Goal: Task Accomplishment & Management: Manage account settings

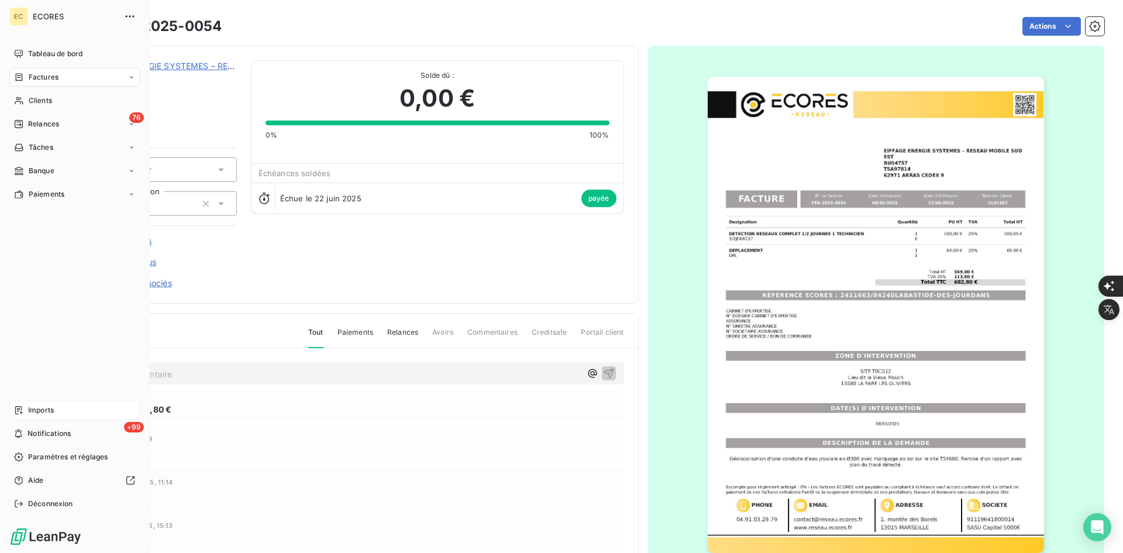
click at [34, 406] on span "Imports" at bounding box center [41, 410] width 26 height 11
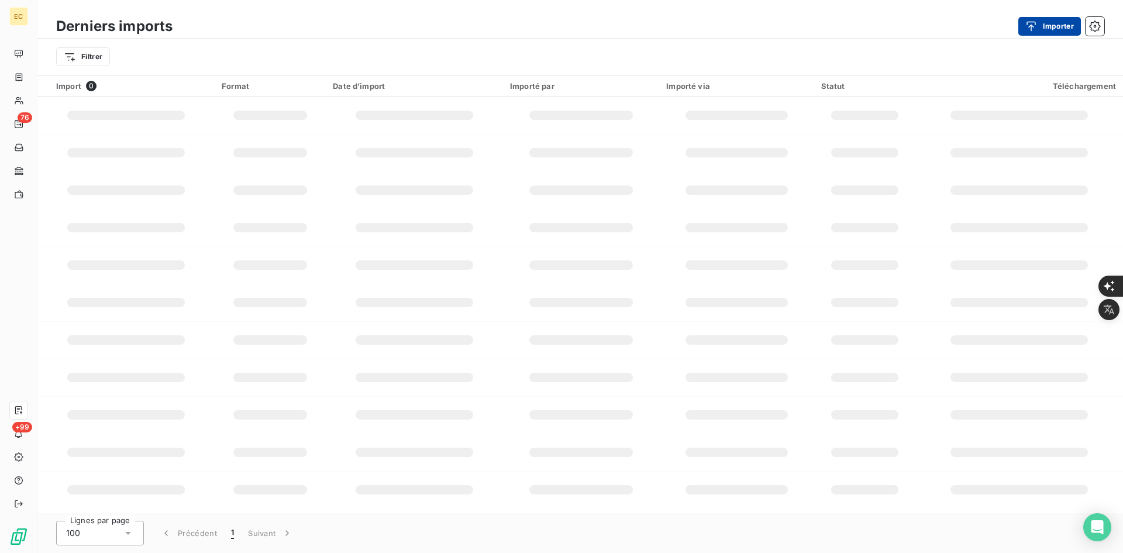
click at [1048, 29] on button "Importer" at bounding box center [1049, 26] width 63 height 19
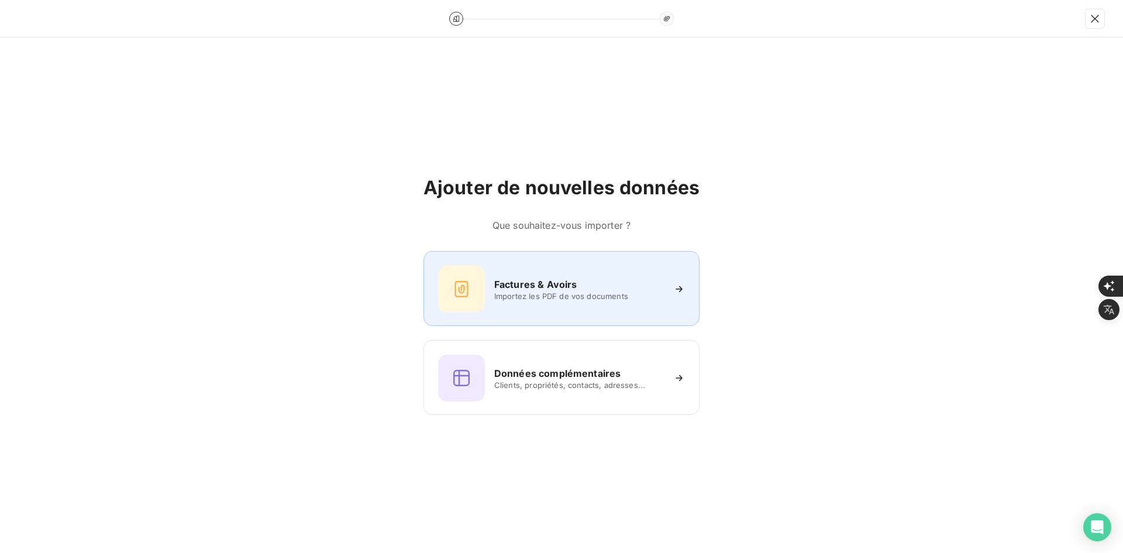
click at [506, 299] on span "Importez les PDF de vos documents" at bounding box center [579, 295] width 170 height 9
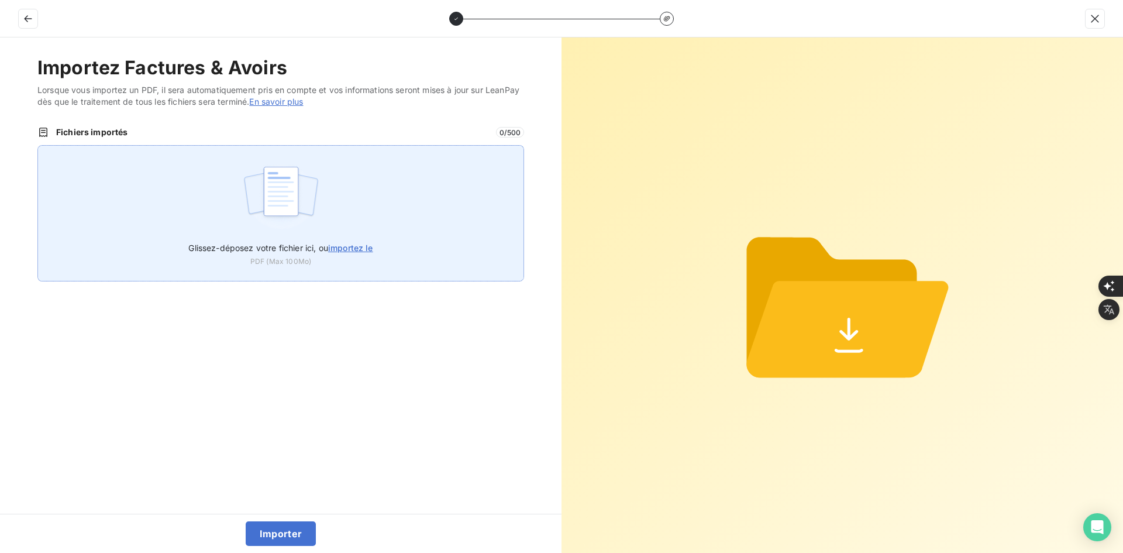
click at [316, 179] on img at bounding box center [281, 197] width 78 height 75
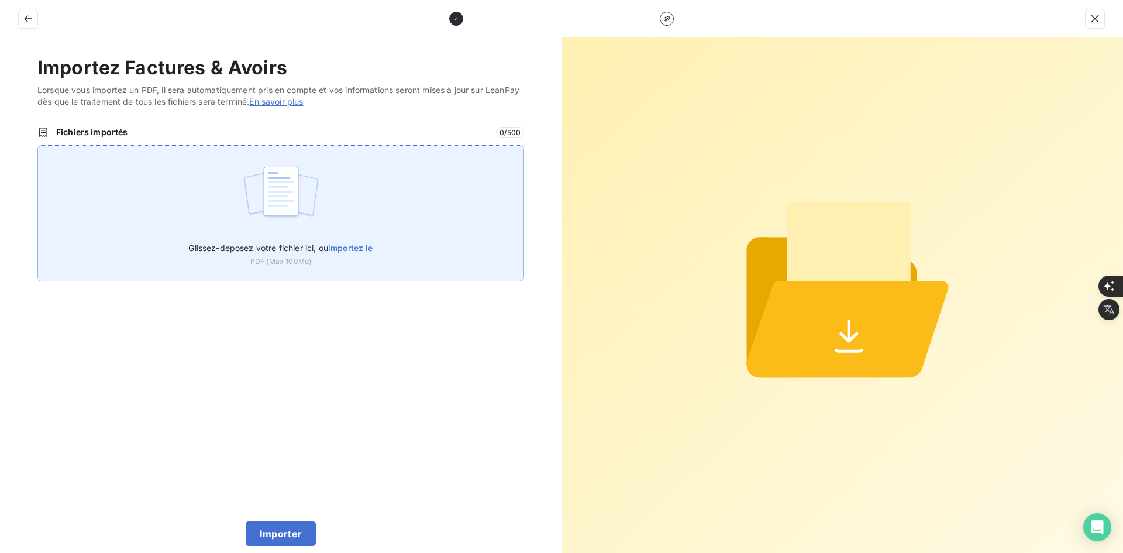
type input "C:\fakepath\FEF-2025-2897.pdf"
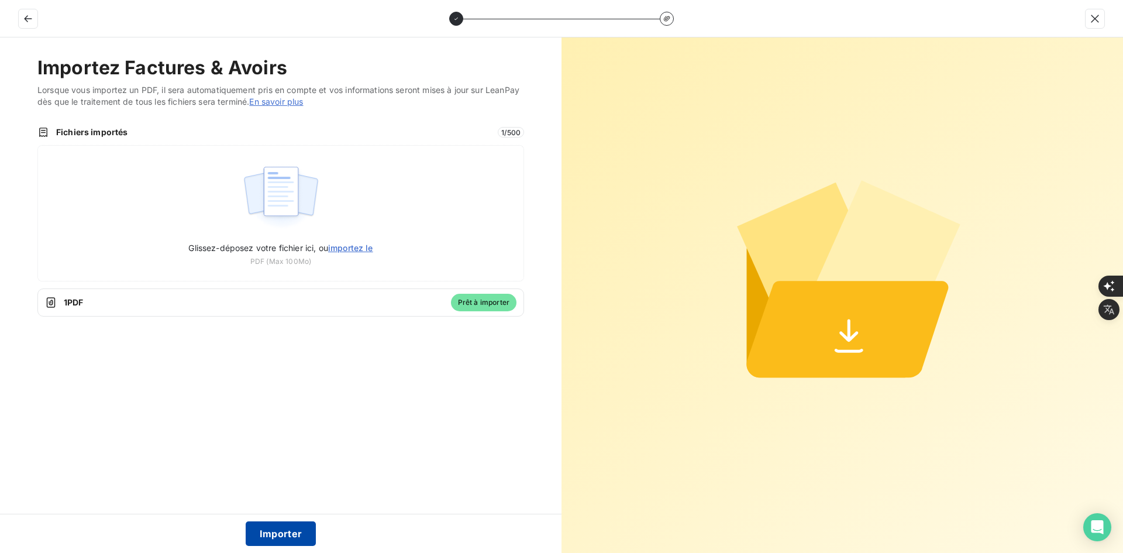
click at [290, 536] on button "Importer" at bounding box center [281, 533] width 71 height 25
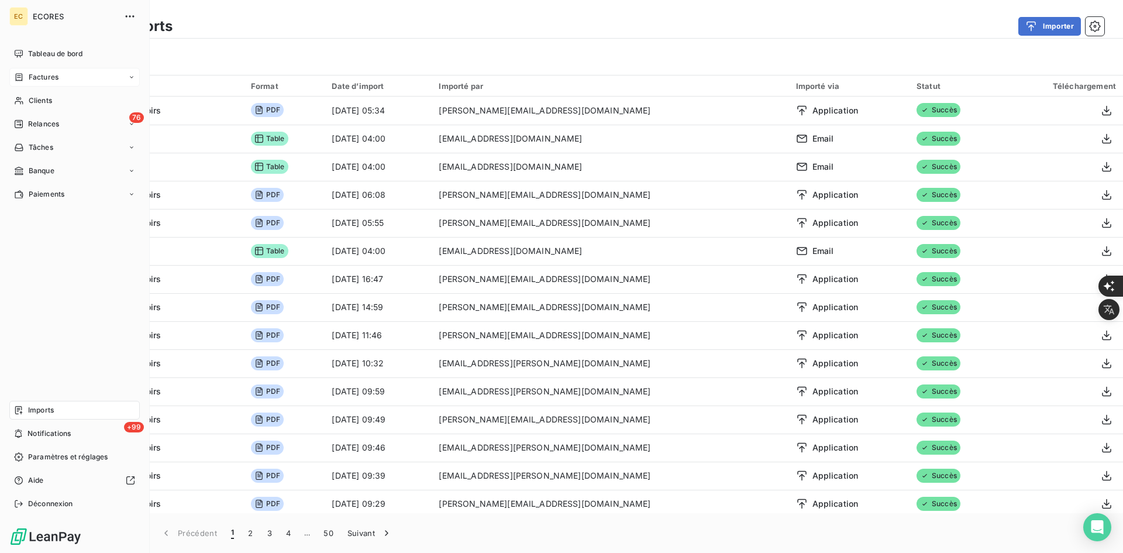
click at [42, 75] on span "Factures" at bounding box center [44, 77] width 30 height 11
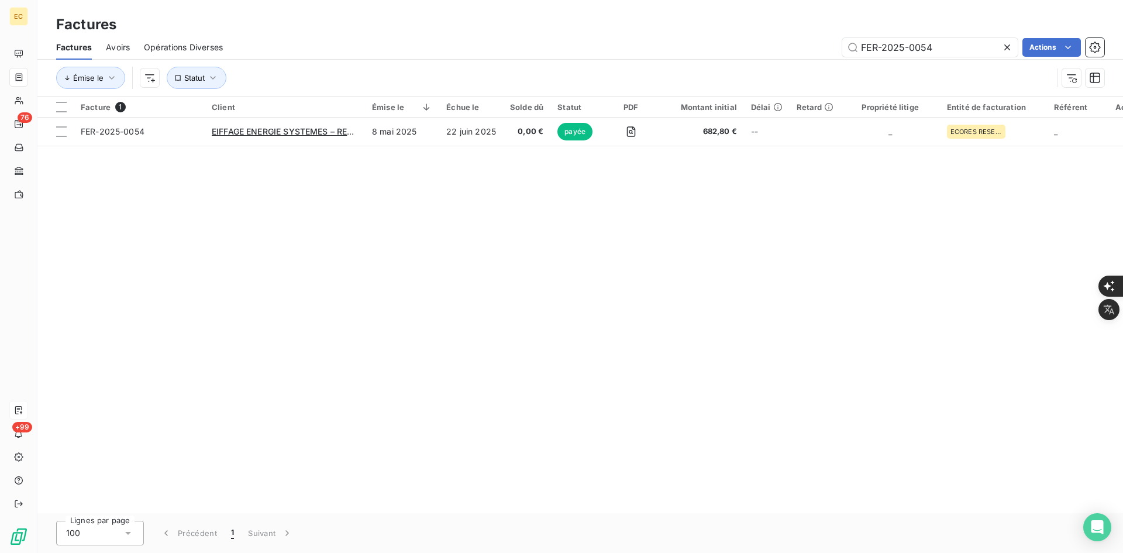
click at [1008, 51] on icon at bounding box center [1007, 48] width 12 height 12
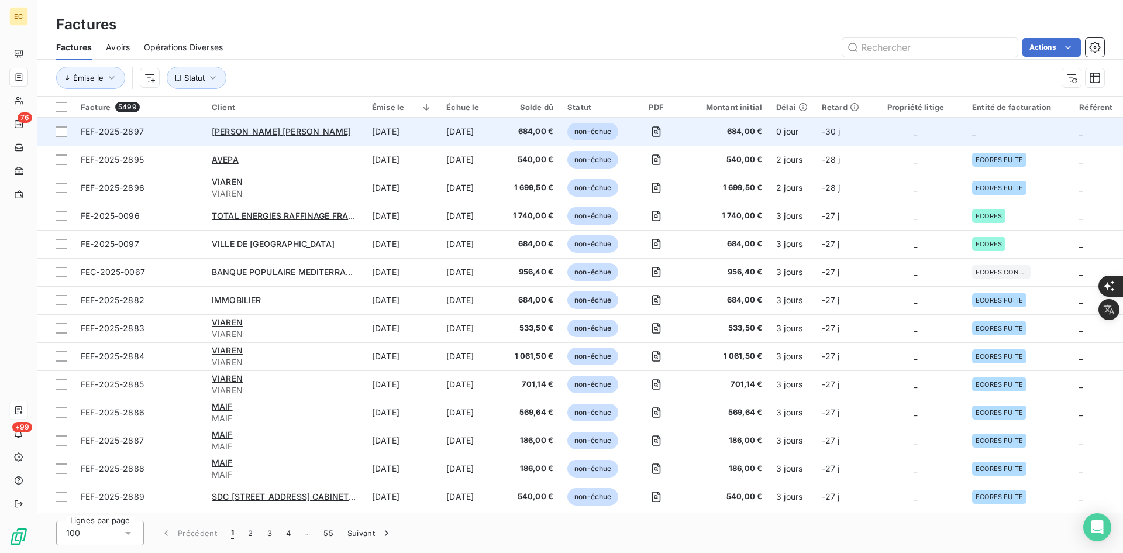
click at [991, 131] on td "_" at bounding box center [1018, 132] width 107 height 28
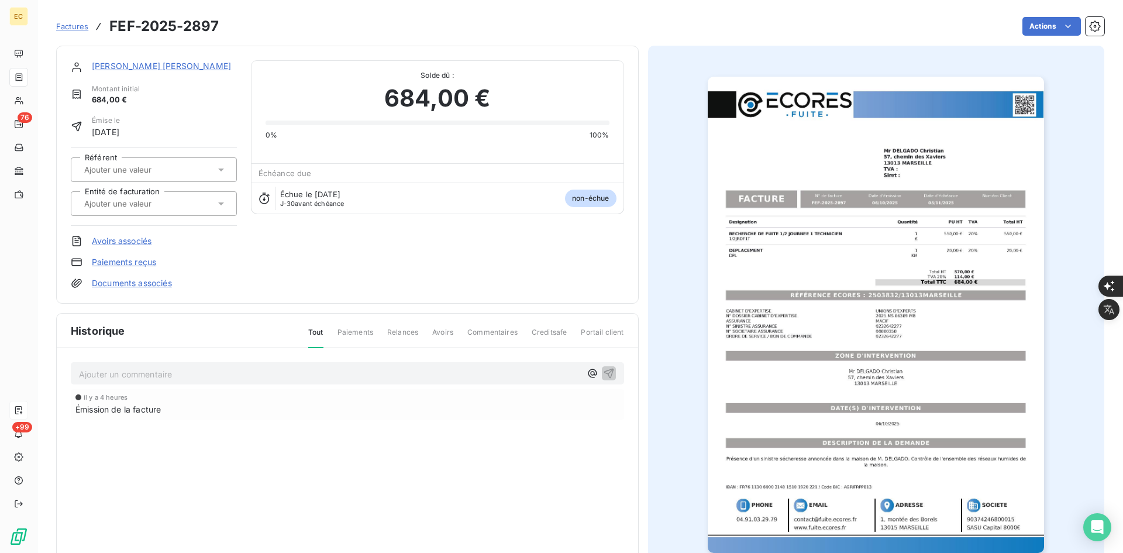
click at [138, 202] on input "text" at bounding box center [142, 203] width 118 height 11
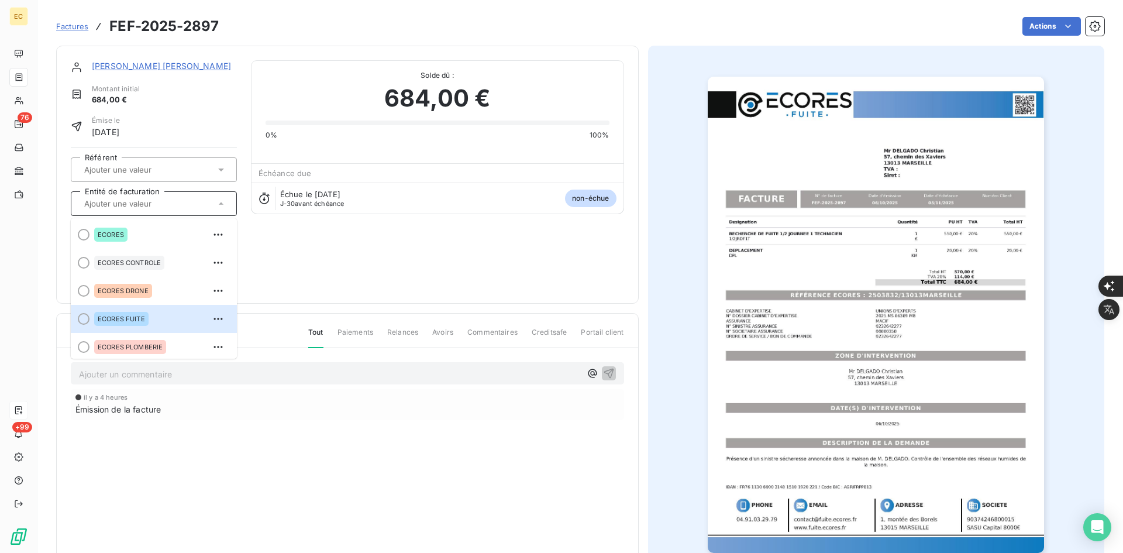
click at [142, 311] on div "ECORES FUITE" at bounding box center [160, 318] width 133 height 19
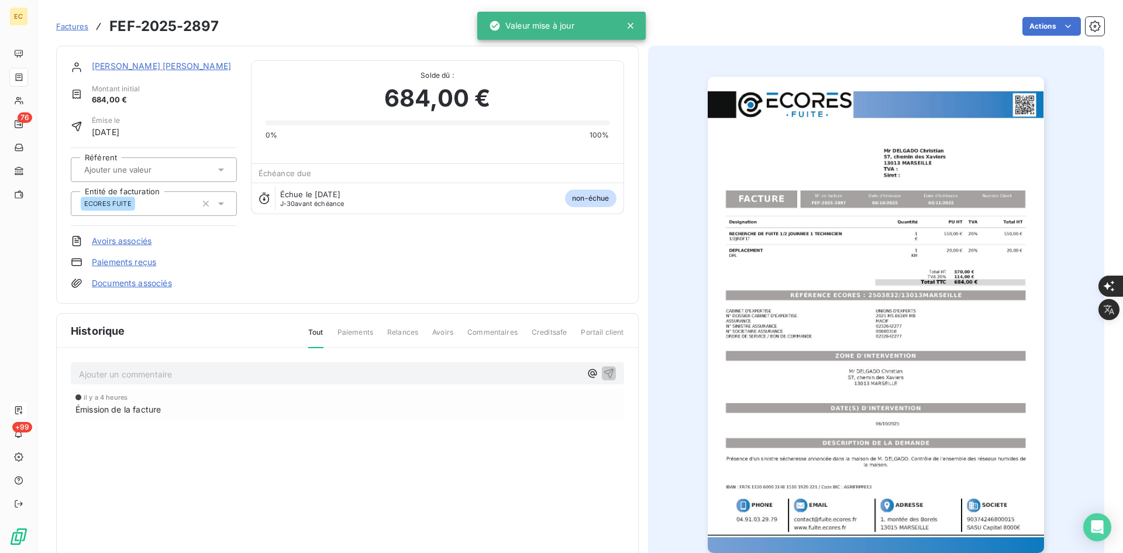
click at [156, 288] on link "Documents associés" at bounding box center [132, 283] width 80 height 12
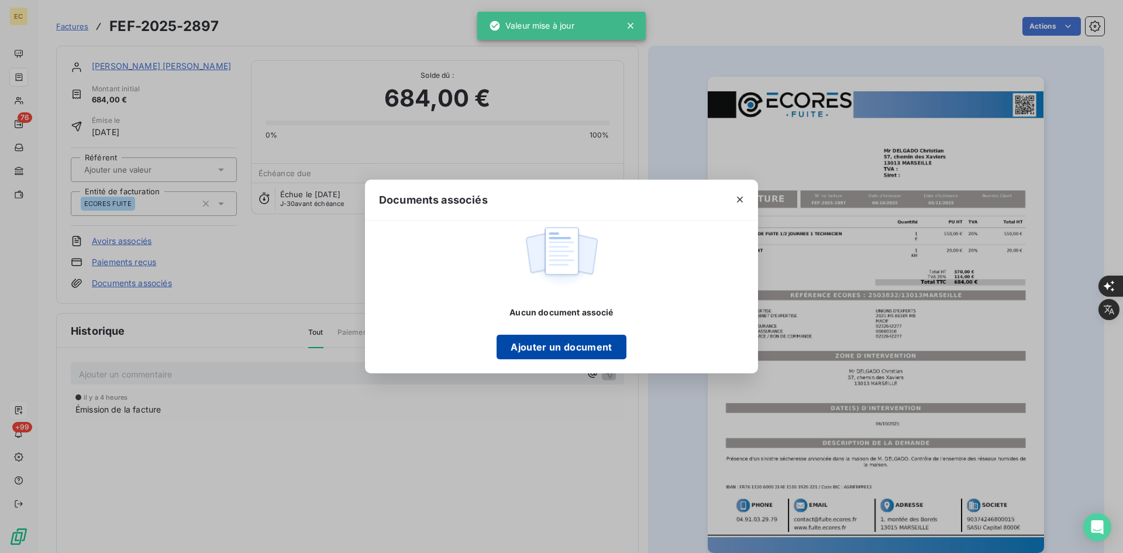
click at [584, 341] on button "Ajouter un document" at bounding box center [561, 347] width 129 height 25
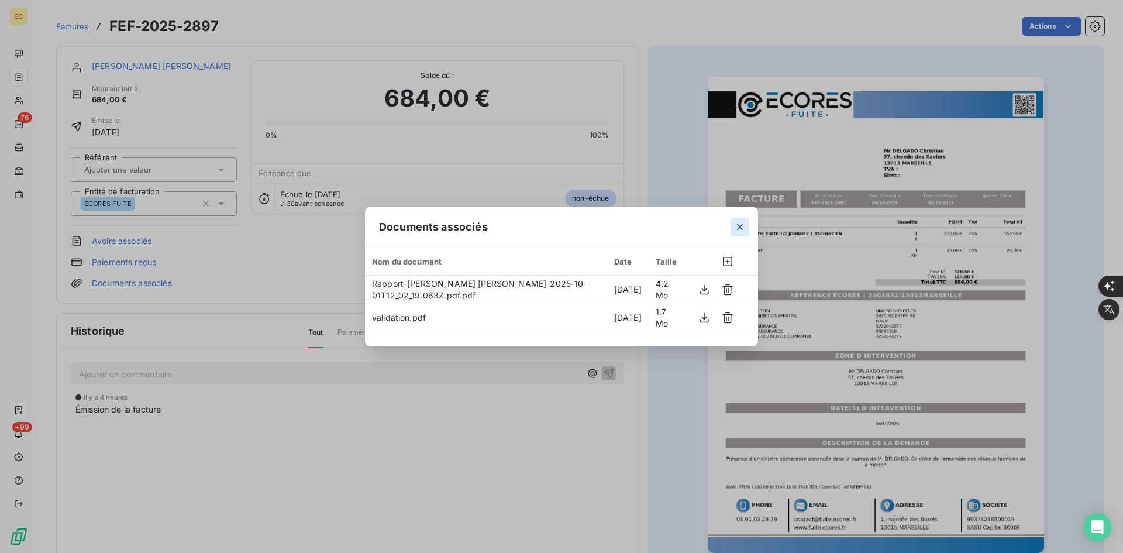
click at [743, 228] on icon "button" at bounding box center [740, 227] width 12 height 12
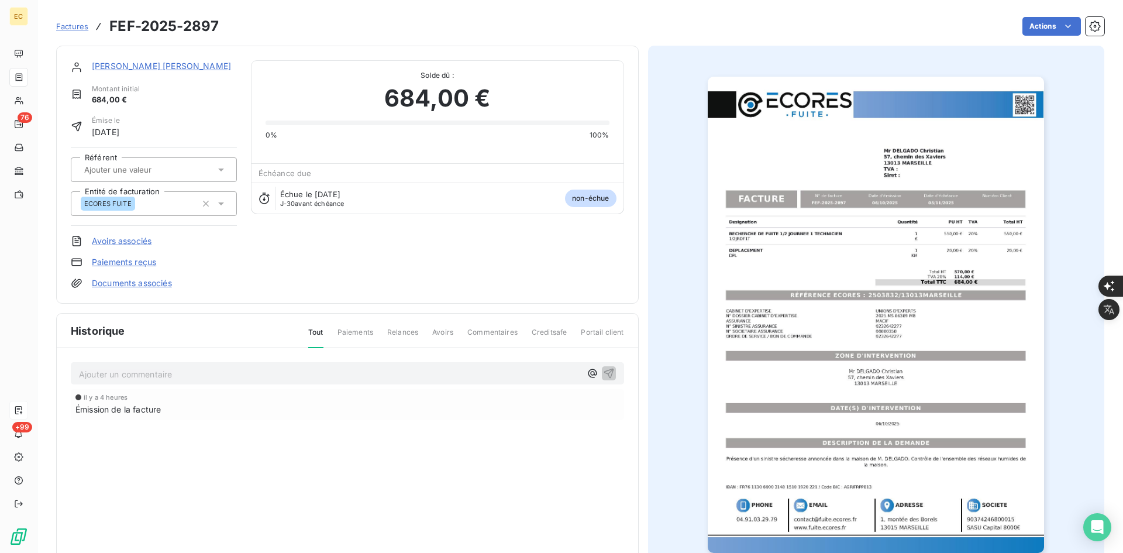
click at [157, 73] on div "[PERSON_NAME] [PERSON_NAME]" at bounding box center [164, 67] width 145 height 14
click at [161, 70] on link "[PERSON_NAME] [PERSON_NAME]" at bounding box center [161, 66] width 139 height 10
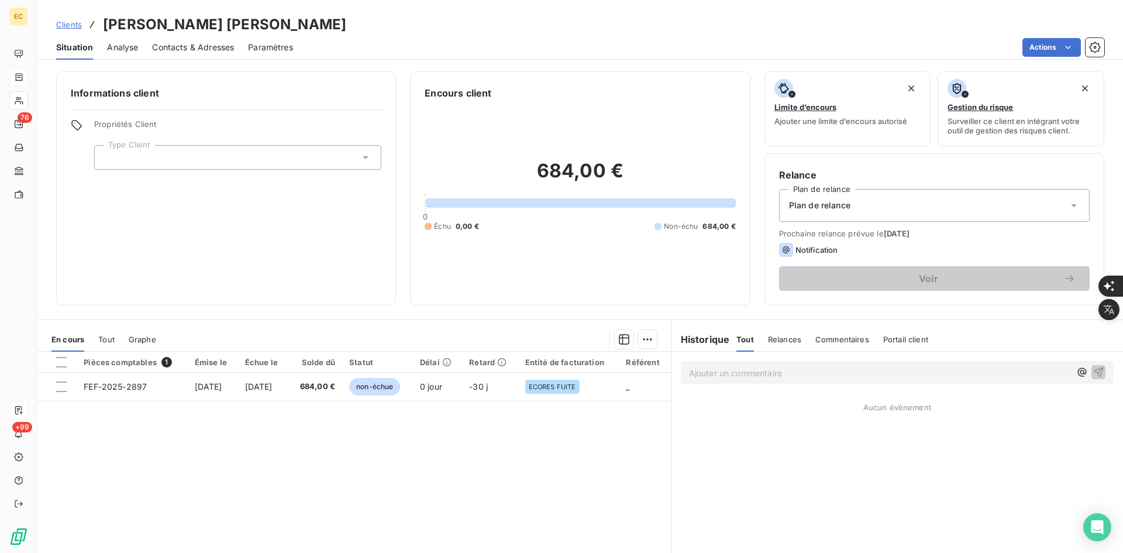
click at [239, 161] on div at bounding box center [237, 157] width 287 height 25
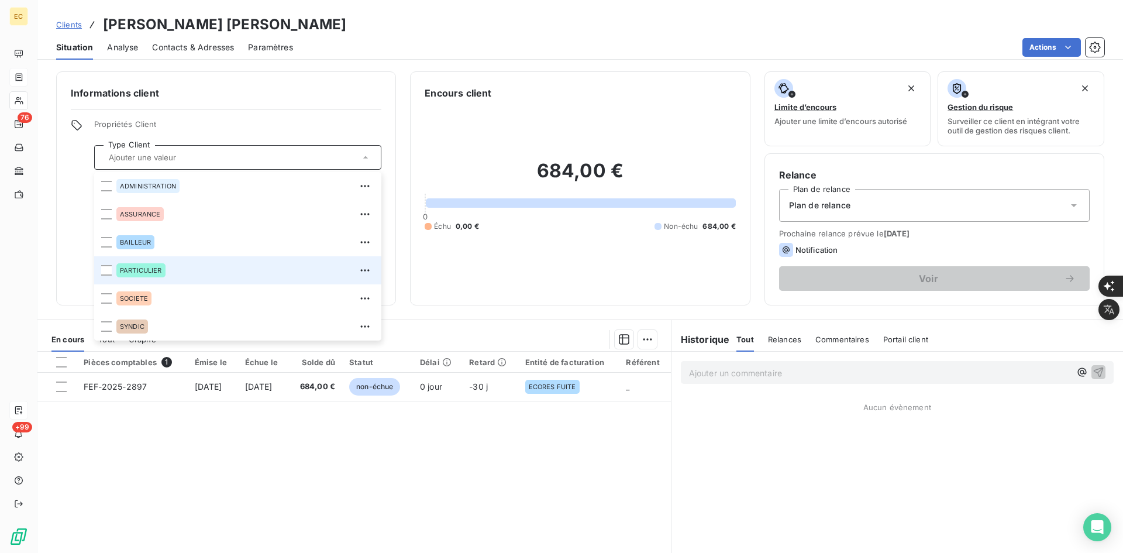
click at [149, 267] on span "PARTICULIER" at bounding box center [141, 270] width 42 height 7
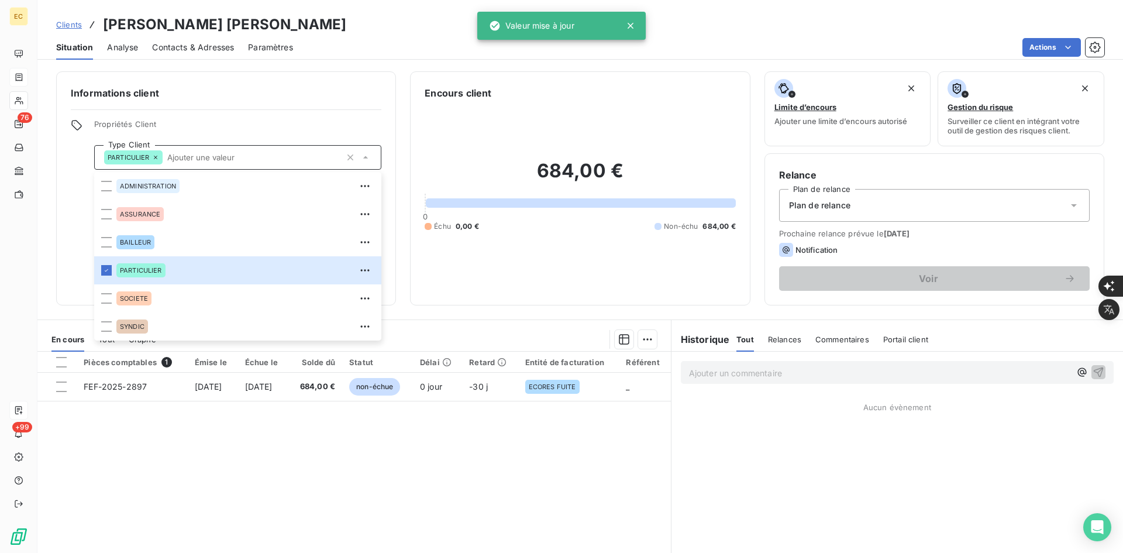
click at [860, 227] on div "Relance Plan de relance Plan de relance Prochaine relance prévue le [DATE] Noti…" at bounding box center [934, 229] width 311 height 123
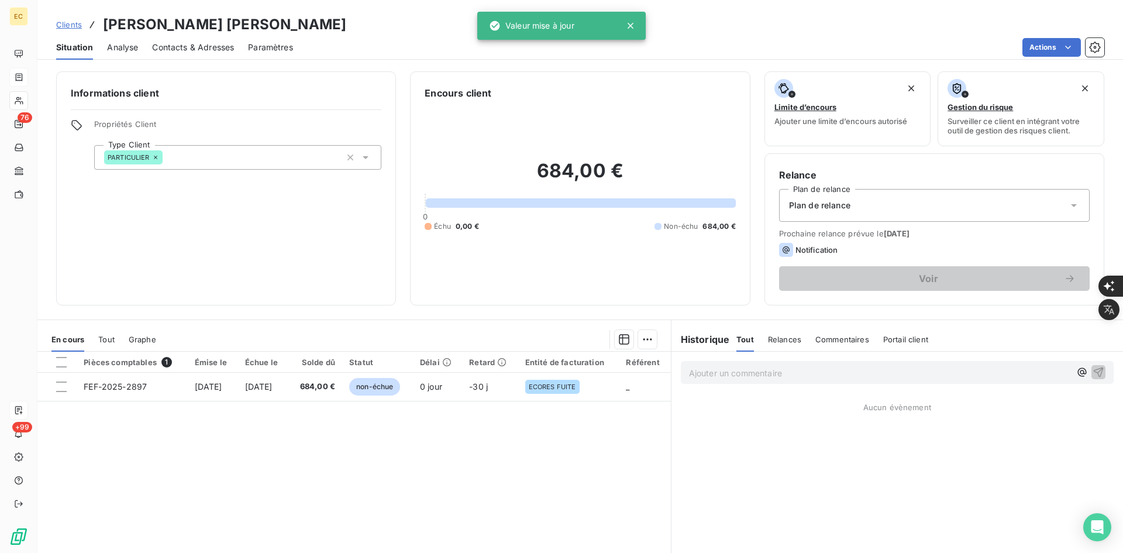
click at [870, 219] on div "Plan de relance" at bounding box center [934, 205] width 311 height 33
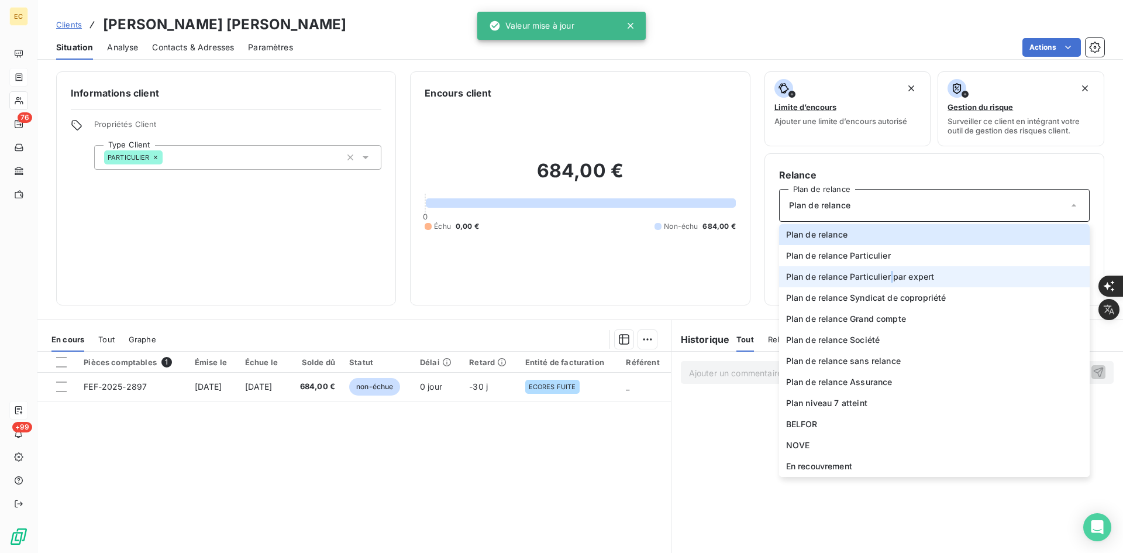
click at [886, 274] on span "Plan de relance Particulier par expert" at bounding box center [860, 277] width 149 height 12
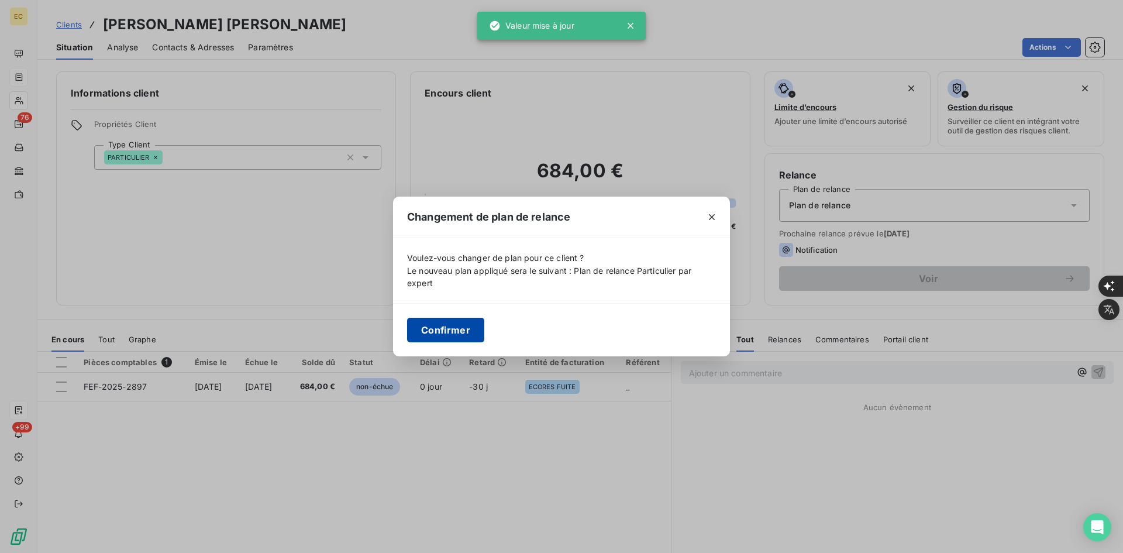
click at [443, 329] on button "Confirmer" at bounding box center [445, 330] width 77 height 25
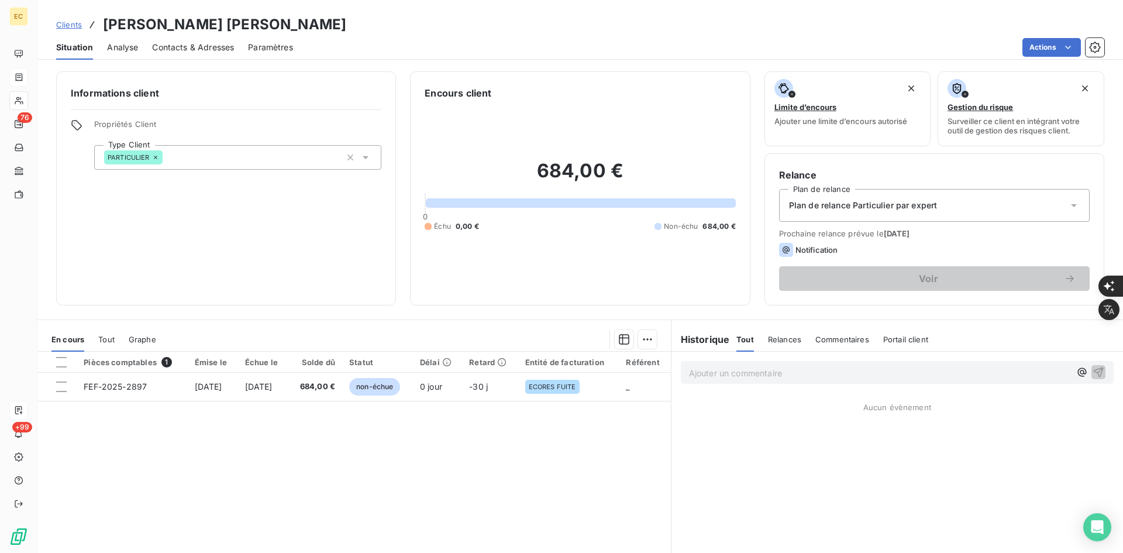
click at [208, 47] on span "Contacts & Adresses" at bounding box center [193, 48] width 82 height 12
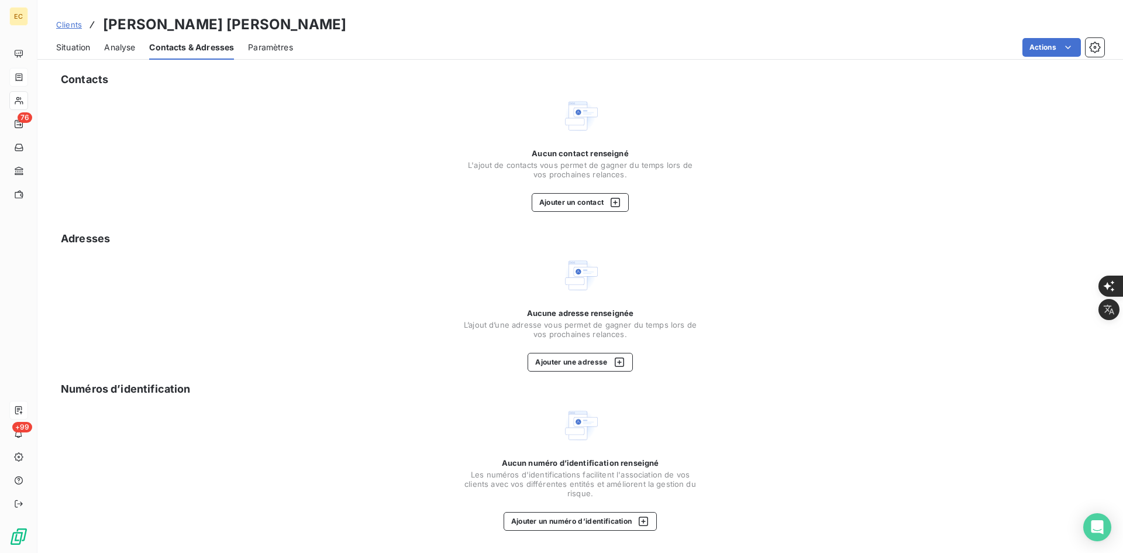
click at [590, 169] on span "L'ajout de contacts vous permet de gagner du temps lors de vos prochaines relan…" at bounding box center [580, 169] width 234 height 19
click at [582, 195] on button "Ajouter un contact" at bounding box center [581, 202] width 98 height 19
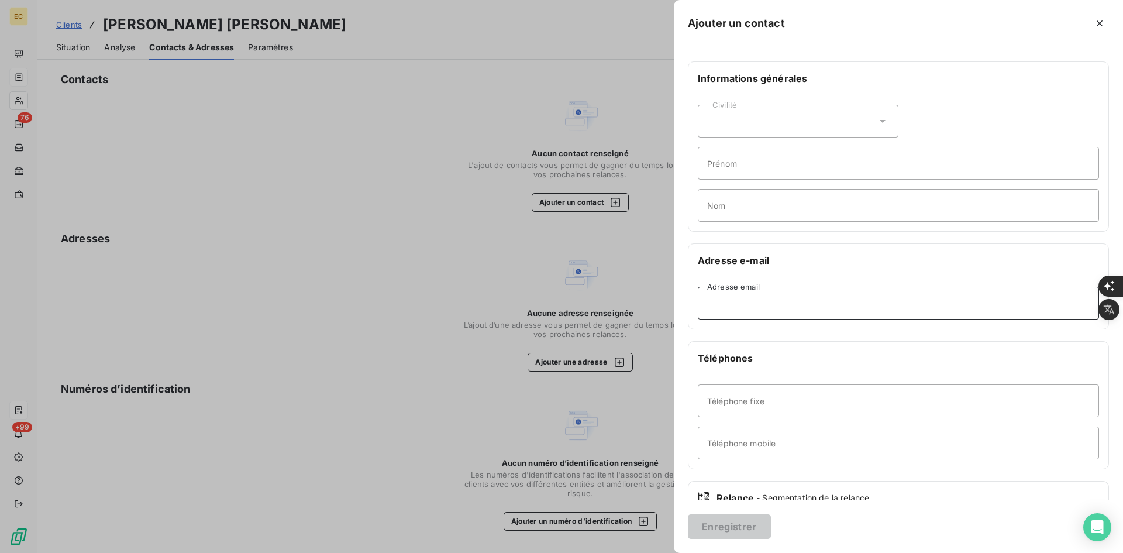
click at [778, 292] on input "Adresse email" at bounding box center [898, 303] width 401 height 33
paste input "[PERSON_NAME] MESUREUX <[EMAIL_ADDRESS][DOMAIN_NAME]>"
click at [807, 301] on input "[PERSON_NAME] MESUREUX <[EMAIL_ADDRESS][DOMAIN_NAME]" at bounding box center [898, 303] width 401 height 33
type input "[EMAIL_ADDRESS][DOMAIN_NAME]"
click at [745, 530] on button "Enregistrer" at bounding box center [729, 526] width 83 height 25
